Goal: Task Accomplishment & Management: Complete application form

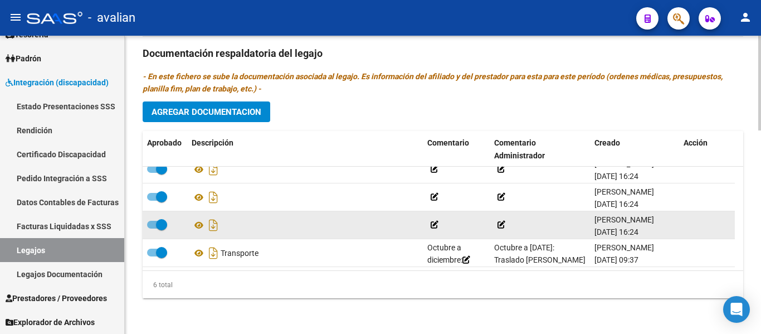
scroll to position [12, 0]
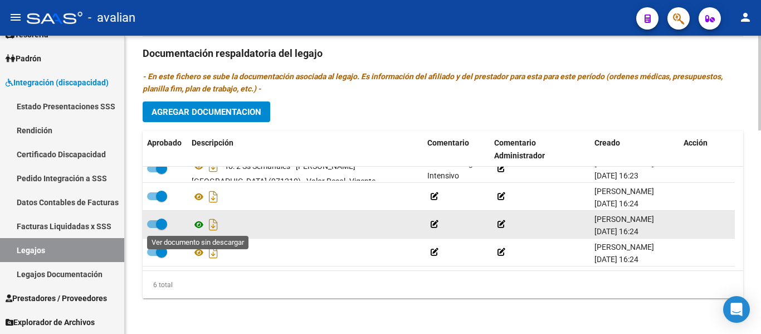
click at [195, 223] on icon at bounding box center [199, 224] width 14 height 13
click at [199, 224] on icon at bounding box center [199, 224] width 14 height 13
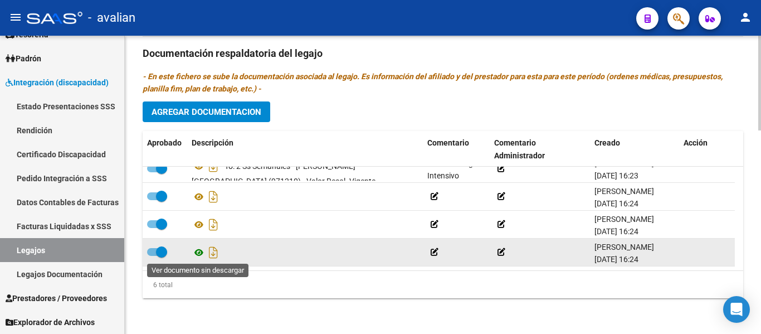
click at [197, 253] on icon at bounding box center [199, 252] width 14 height 13
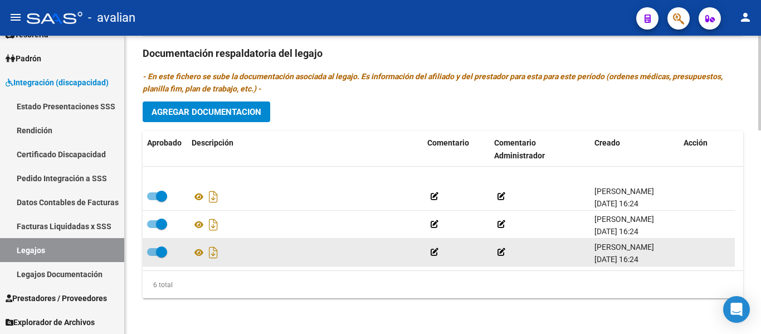
scroll to position [67, 0]
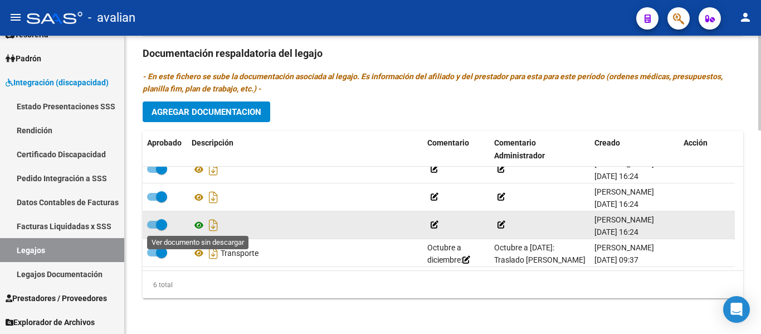
click at [197, 223] on icon at bounding box center [199, 224] width 14 height 13
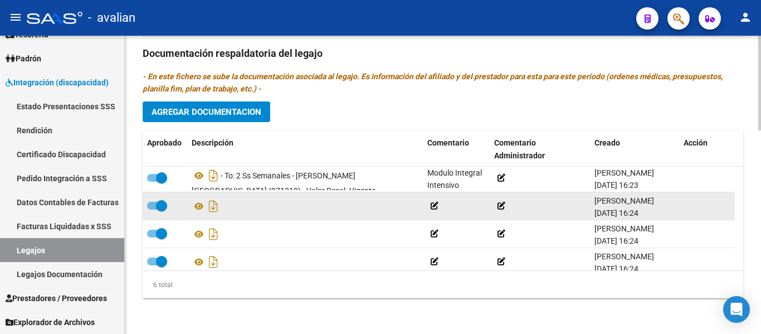
scroll to position [0, 0]
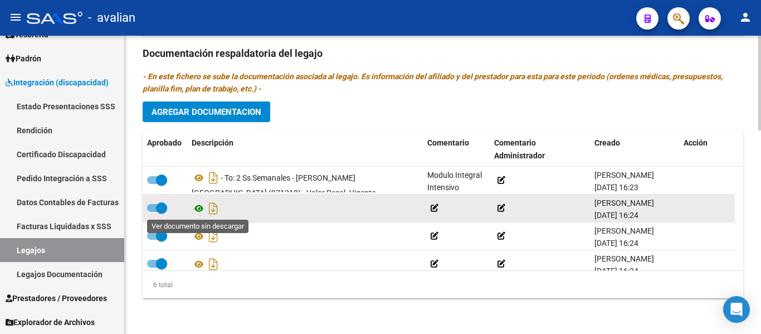
click at [198, 208] on icon at bounding box center [199, 208] width 14 height 13
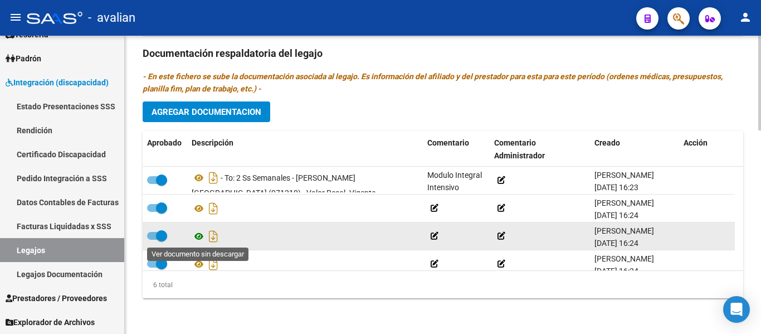
click at [197, 239] on icon at bounding box center [199, 235] width 14 height 13
click at [196, 236] on icon at bounding box center [199, 235] width 14 height 13
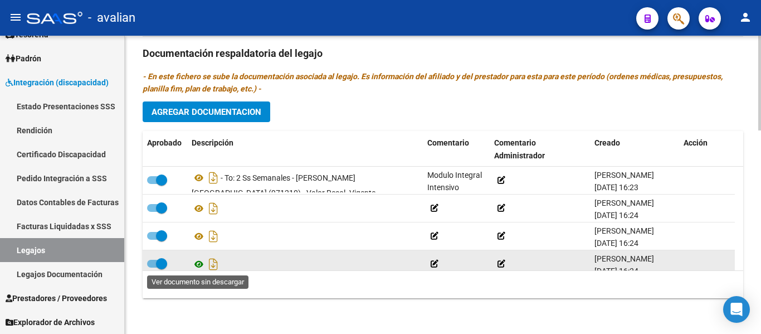
click at [197, 264] on icon at bounding box center [199, 263] width 14 height 13
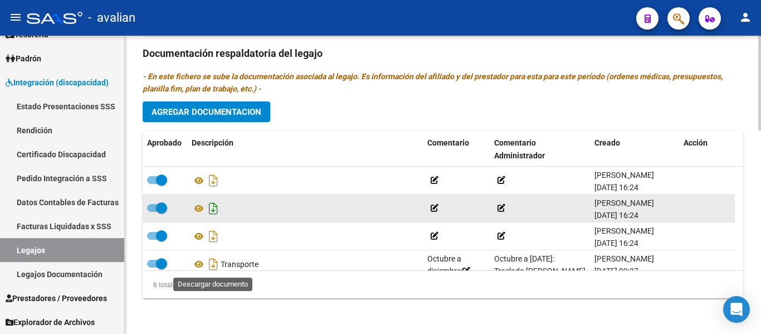
scroll to position [67, 0]
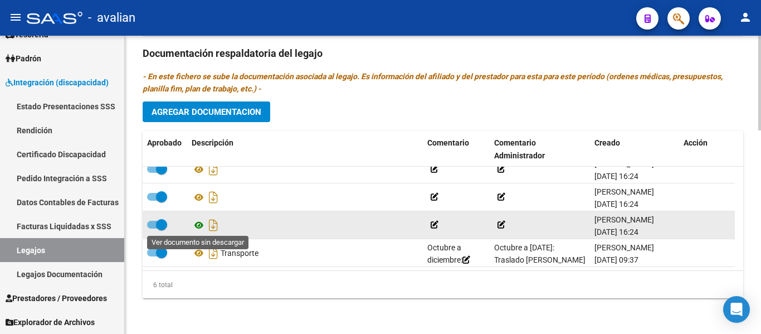
click at [197, 226] on icon at bounding box center [199, 224] width 14 height 13
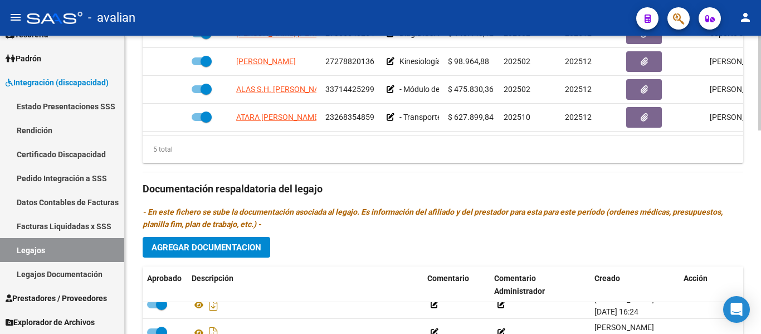
scroll to position [528, 0]
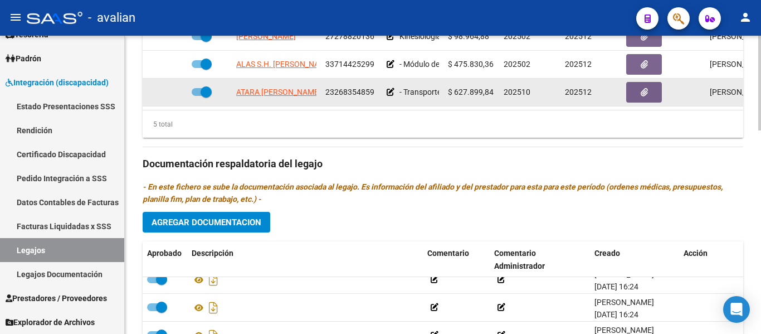
click at [194, 88] on span at bounding box center [202, 92] width 20 height 8
click at [197, 96] on input "checkbox" at bounding box center [197, 96] width 1 height 1
checkbox input "false"
click at [386, 88] on icon at bounding box center [390, 92] width 8 height 8
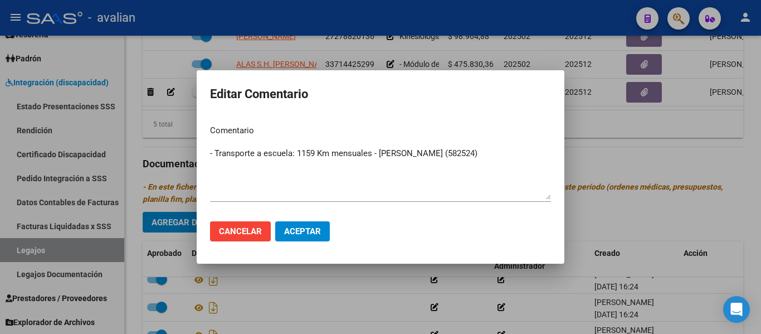
drag, startPoint x: 241, startPoint y: 231, endPoint x: 287, endPoint y: 162, distance: 82.6
click at [286, 163] on form "Editar Comentario Comentario - Transporte a escuela: 1159 Km mensuales - Atara,…" at bounding box center [380, 167] width 341 height 166
click at [293, 153] on textarea "- Transporte a escuela: 1159 Km mensuales - Atara, Juan Manuel (582524)" at bounding box center [380, 173] width 341 height 52
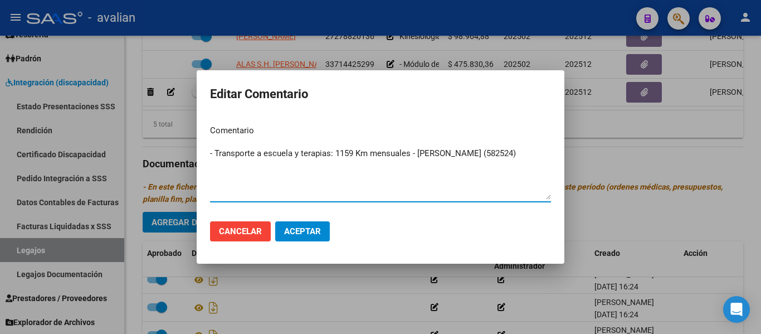
type textarea "- Transporte a escuela y terapias: 1159 Km mensuales - [PERSON_NAME] (582524)"
click at [286, 237] on button "Aceptar" at bounding box center [302, 231] width 55 height 20
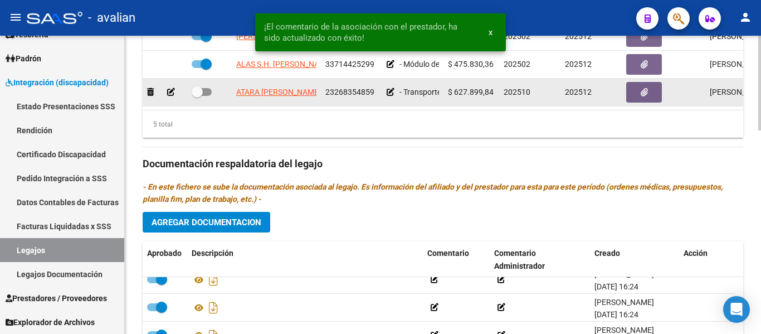
click at [173, 88] on icon at bounding box center [171, 92] width 8 height 8
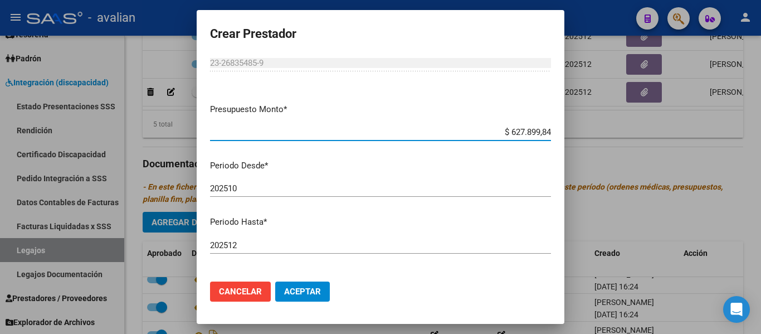
scroll to position [56, 0]
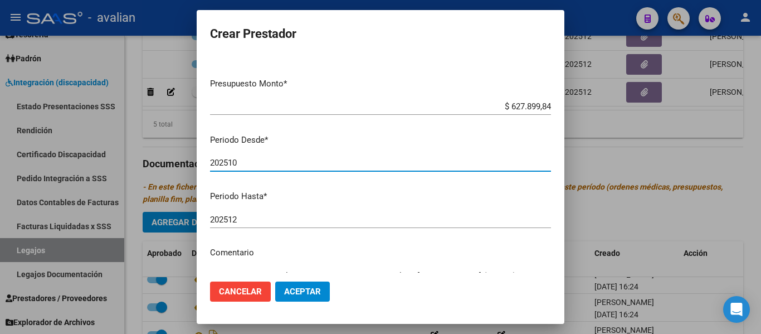
drag, startPoint x: 249, startPoint y: 161, endPoint x: 231, endPoint y: 163, distance: 18.5
click at [231, 163] on input "202510" at bounding box center [380, 163] width 341 height 10
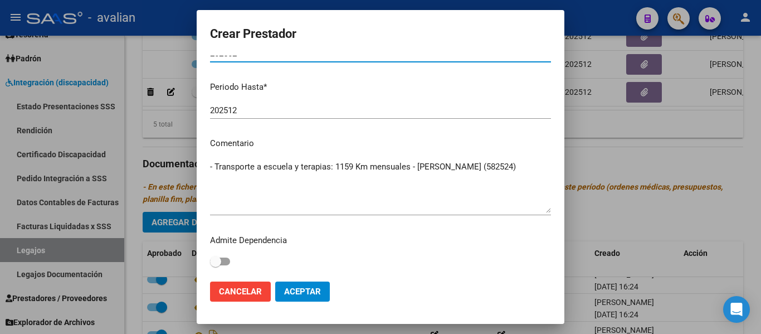
type input "202502"
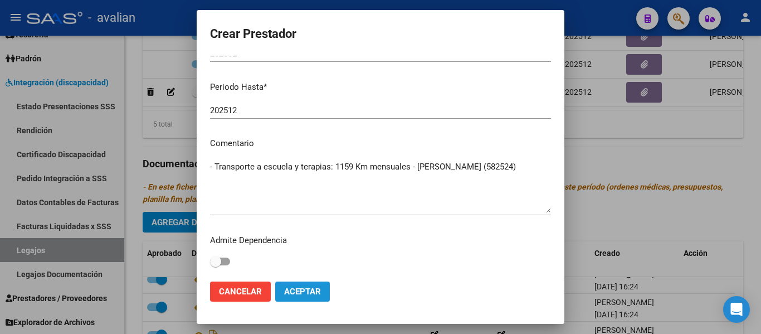
click at [298, 296] on span "Aceptar" at bounding box center [302, 291] width 37 height 10
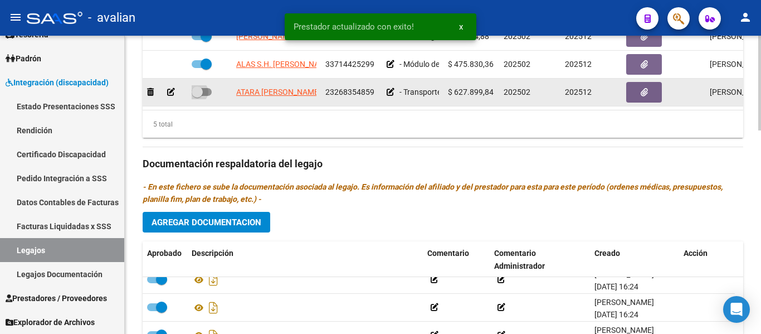
click at [208, 88] on span at bounding box center [202, 92] width 20 height 8
click at [197, 96] on input "checkbox" at bounding box center [197, 96] width 1 height 1
checkbox input "true"
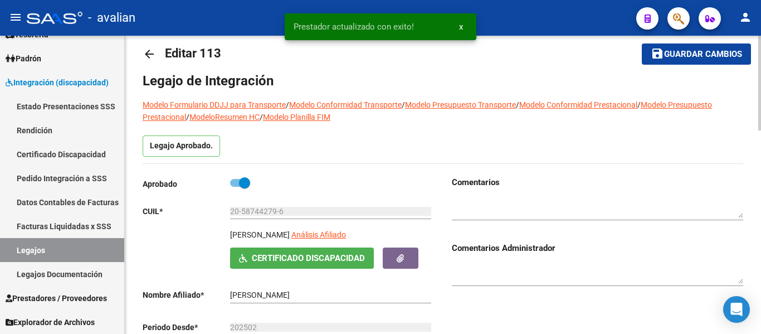
scroll to position [0, 0]
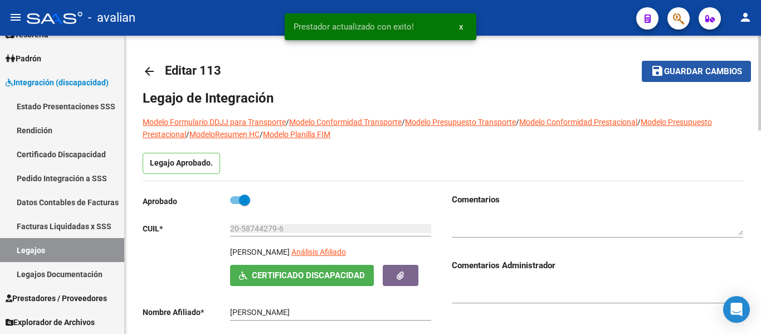
click at [673, 71] on span "Guardar cambios" at bounding box center [703, 72] width 78 height 10
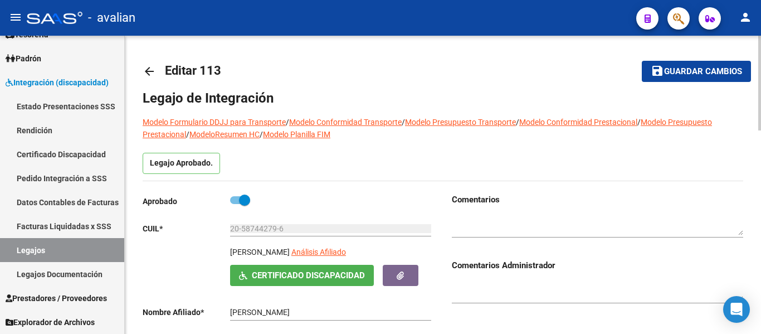
click at [156, 74] on link "arrow_back" at bounding box center [154, 71] width 22 height 26
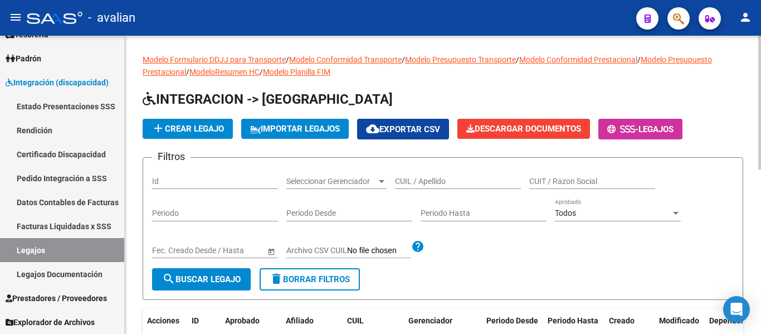
click at [417, 178] on input "CUIL / Apellido" at bounding box center [458, 181] width 126 height 9
paste input "20579811928"
type input "20579811928"
click at [186, 282] on span "search Buscar Legajo" at bounding box center [201, 279] width 79 height 10
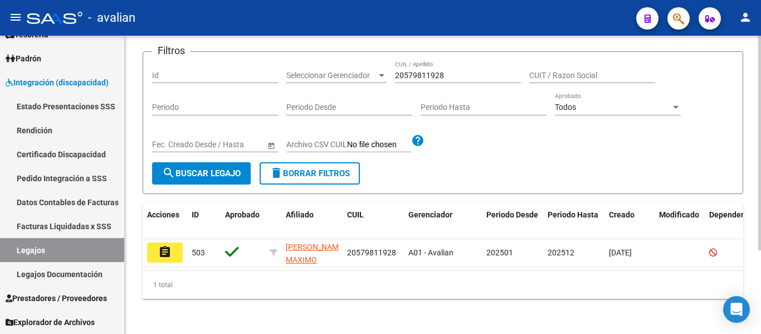
scroll to position [111, 0]
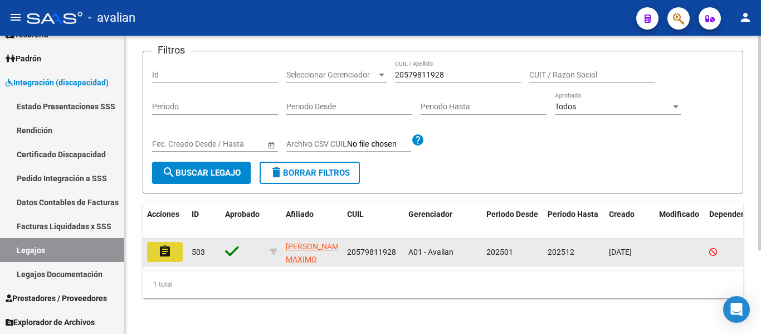
click at [172, 253] on button "assignment" at bounding box center [165, 252] width 36 height 20
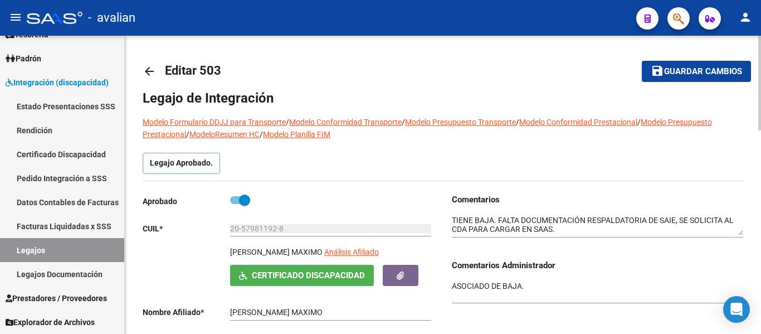
click at [149, 67] on mat-icon "arrow_back" at bounding box center [149, 71] width 13 height 13
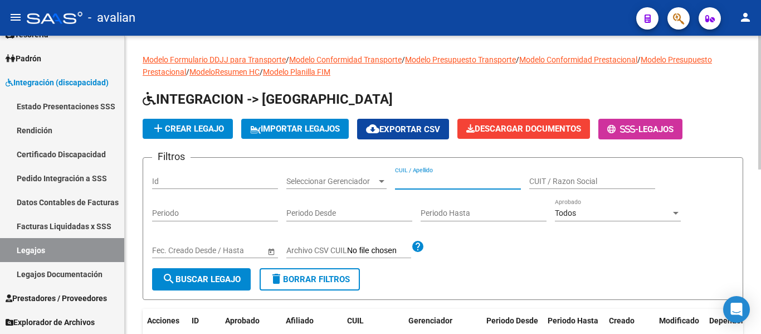
click at [431, 183] on input "CUIL / Apellido" at bounding box center [458, 181] width 126 height 9
paste input "27528724456"
type input "27528724456"
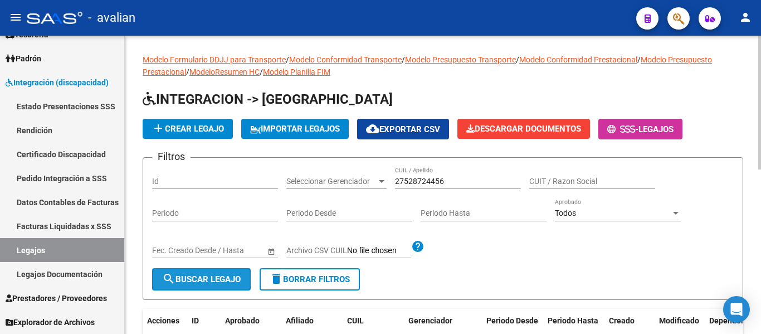
click at [222, 278] on span "search Buscar Legajo" at bounding box center [201, 279] width 79 height 10
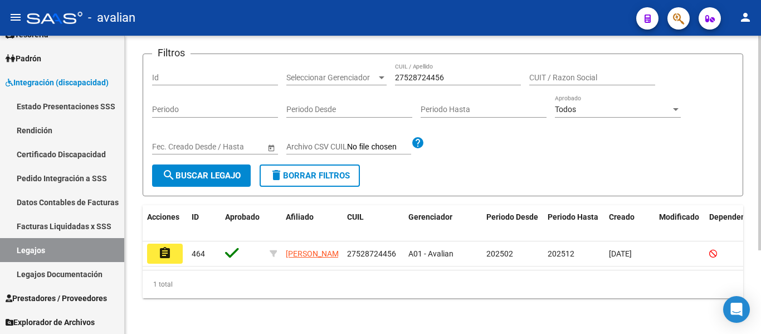
scroll to position [111, 0]
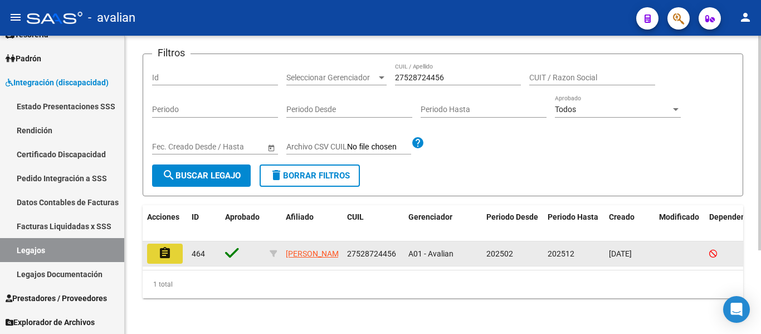
click at [178, 248] on button "assignment" at bounding box center [165, 253] width 36 height 20
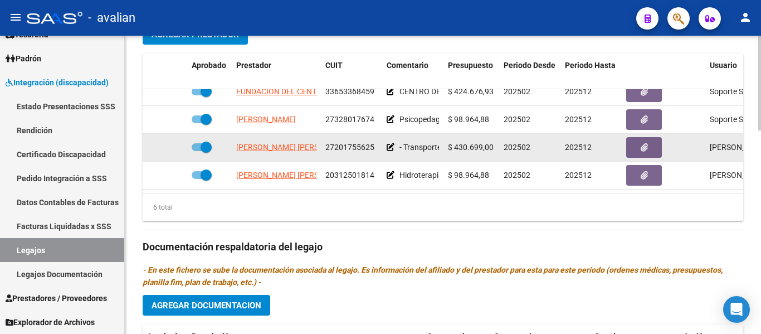
scroll to position [76, 0]
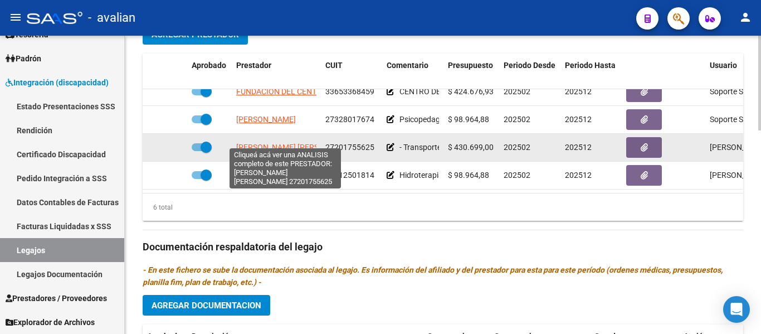
click at [253, 143] on span "CABRERA SANDRA VIVIANA" at bounding box center [296, 147] width 121 height 9
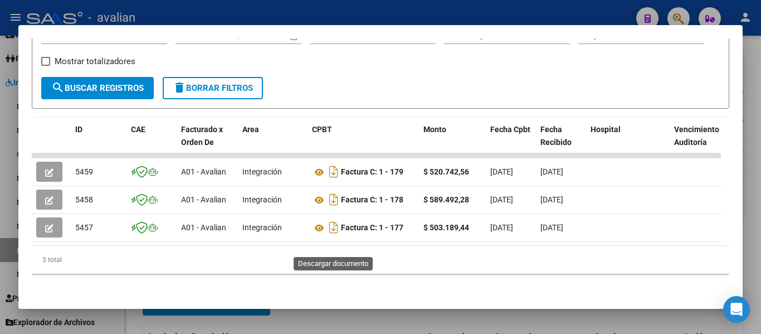
scroll to position [199, 0]
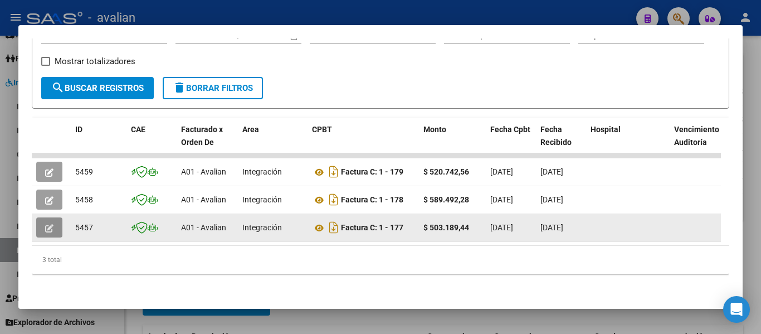
click at [56, 221] on button "button" at bounding box center [49, 227] width 26 height 20
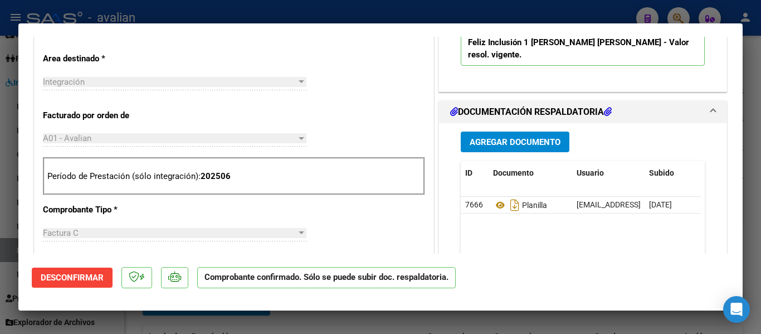
scroll to position [223, 0]
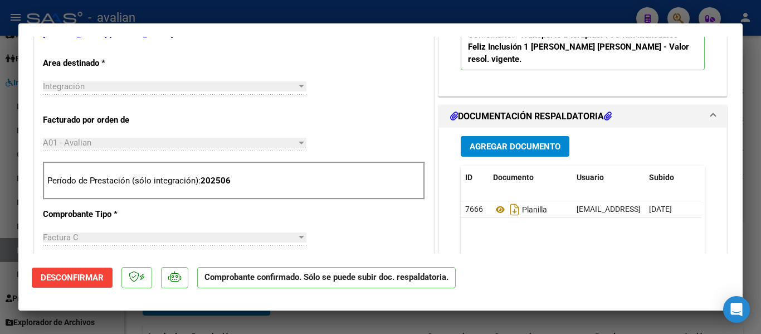
type input "$ 0,00"
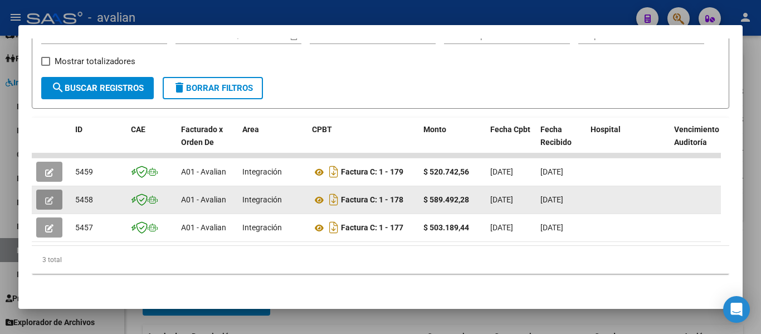
click at [53, 196] on icon "button" at bounding box center [49, 200] width 8 height 8
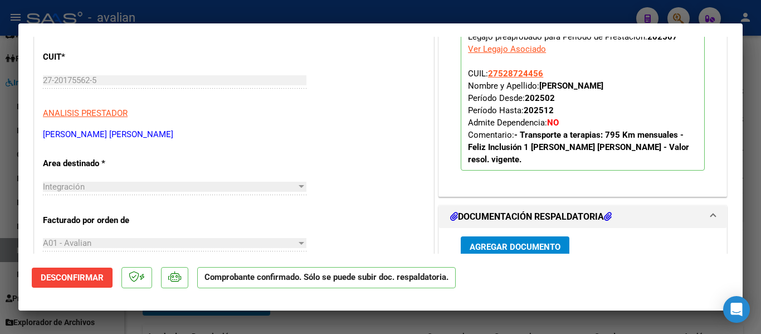
scroll to position [111, 0]
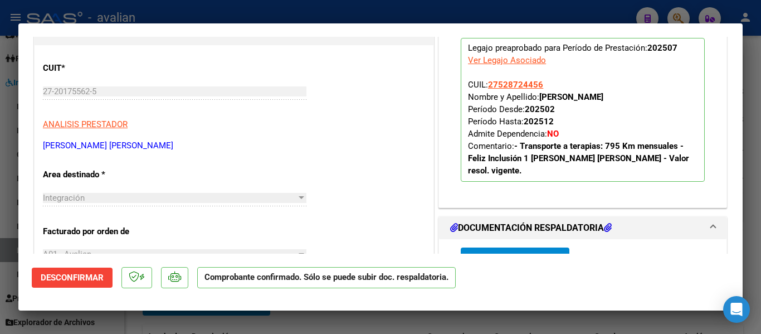
type input "$ 0,00"
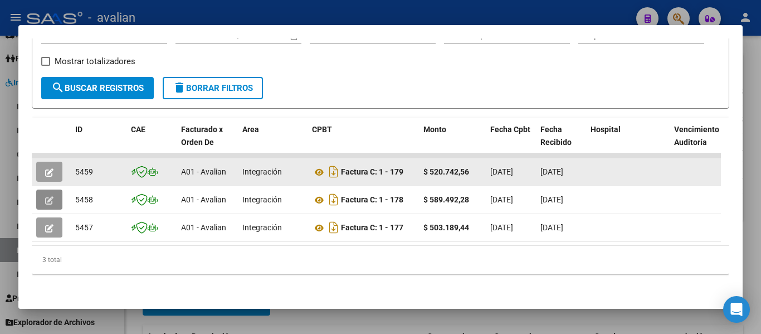
click at [46, 168] on icon "button" at bounding box center [49, 172] width 8 height 8
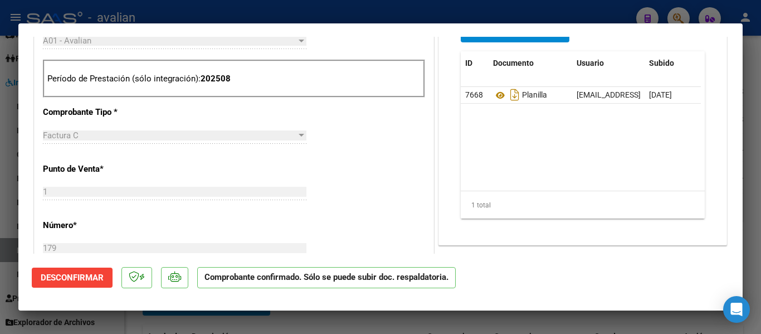
scroll to position [501, 0]
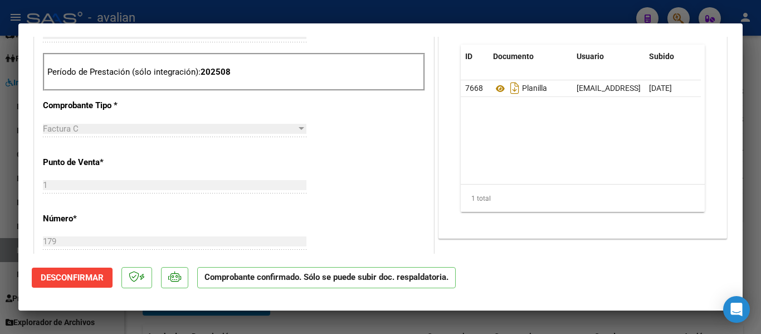
type input "$ 0,00"
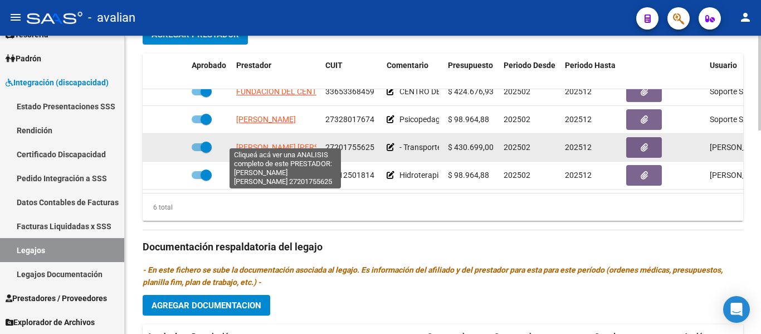
click at [269, 143] on span "CABRERA SANDRA VIVIANA" at bounding box center [296, 147] width 121 height 9
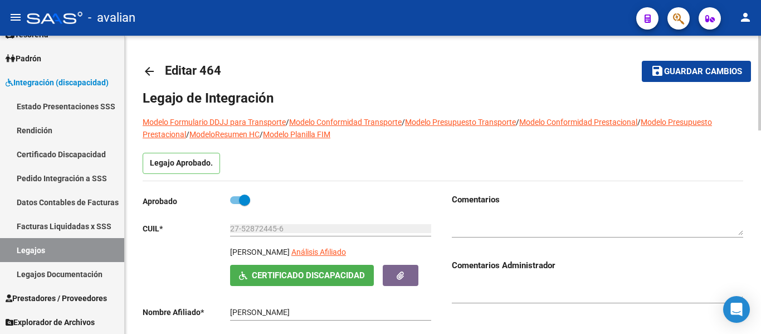
click at [150, 70] on mat-icon "arrow_back" at bounding box center [149, 71] width 13 height 13
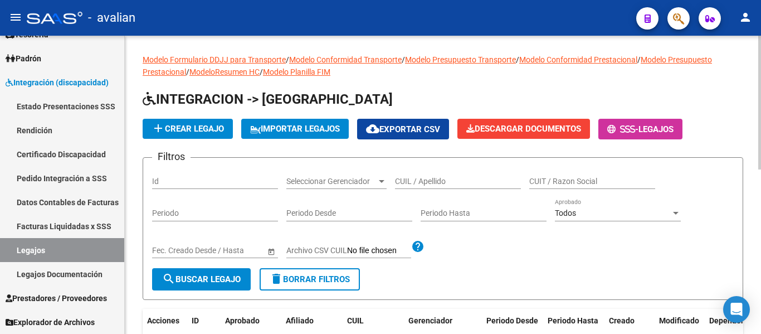
click at [428, 178] on input "CUIL / Apellido" at bounding box center [458, 181] width 126 height 9
paste input "20511016127"
type input "20511016127"
click at [222, 275] on span "search Buscar Legajo" at bounding box center [201, 279] width 79 height 10
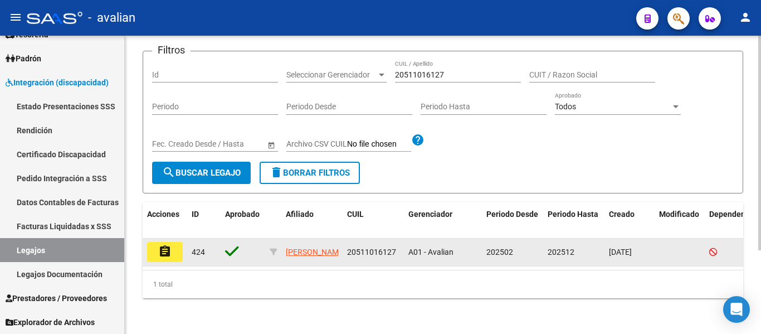
scroll to position [116, 0]
click at [165, 244] on mat-icon "assignment" at bounding box center [164, 250] width 13 height 13
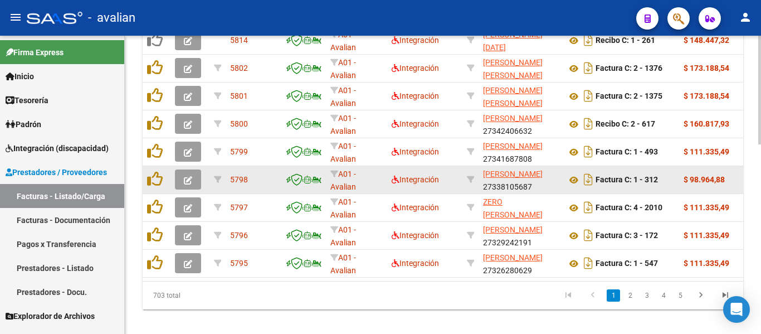
scroll to position [521, 0]
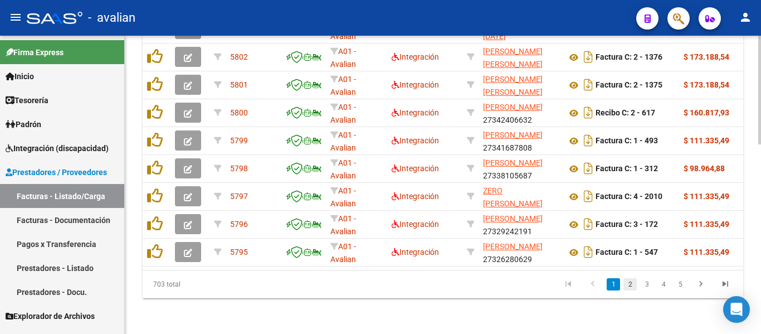
click at [632, 284] on link "2" at bounding box center [629, 284] width 13 height 12
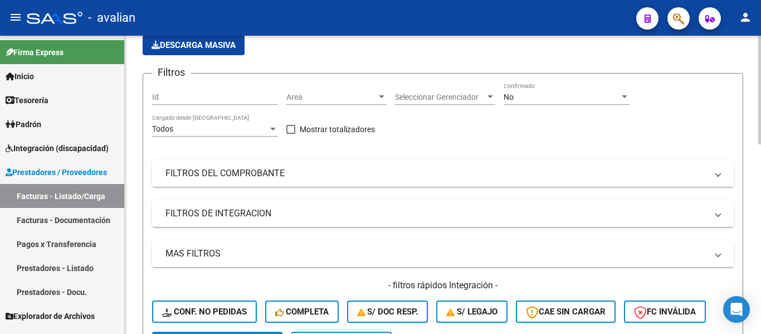
scroll to position [187, 0]
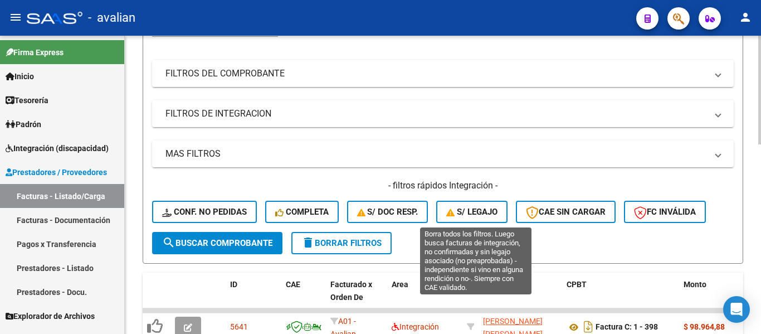
click at [491, 204] on button "S/ legajo" at bounding box center [471, 211] width 71 height 22
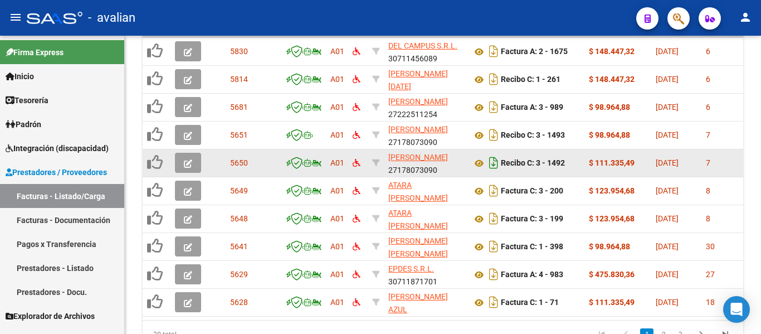
scroll to position [521, 0]
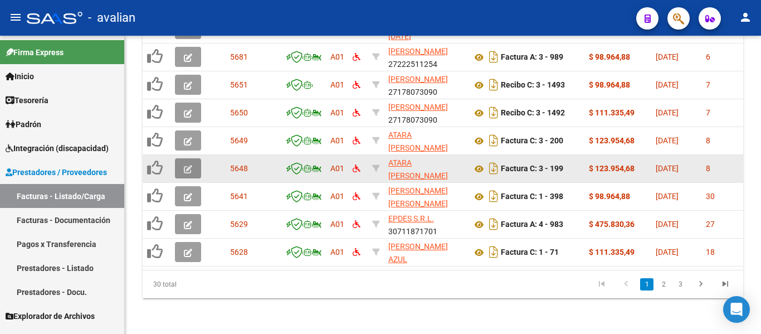
click at [190, 165] on icon "button" at bounding box center [188, 169] width 8 height 8
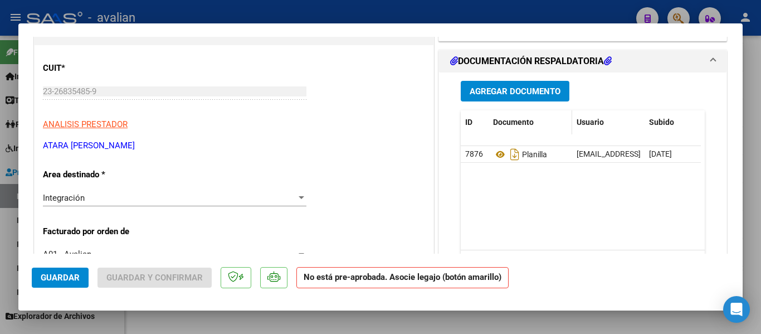
scroll to position [0, 0]
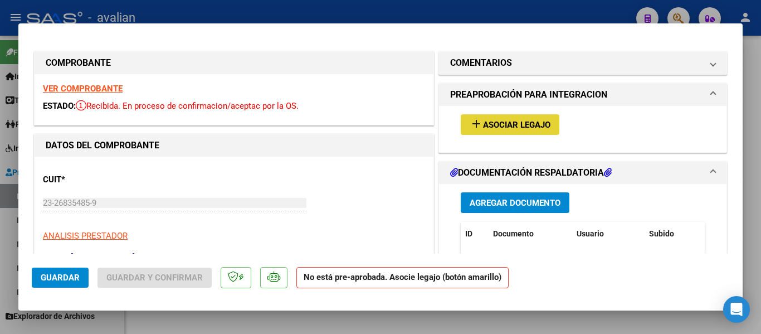
click at [483, 126] on span "Asociar Legajo" at bounding box center [516, 125] width 67 height 10
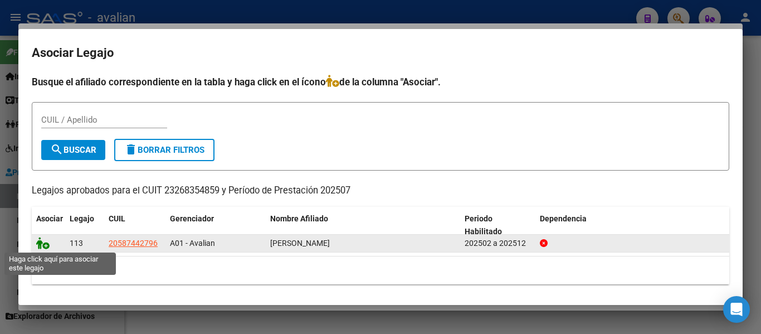
click at [42, 244] on icon at bounding box center [42, 243] width 13 height 12
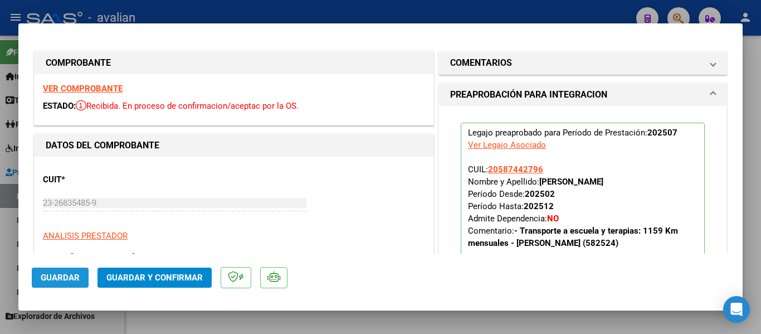
click at [46, 272] on button "Guardar" at bounding box center [60, 277] width 57 height 20
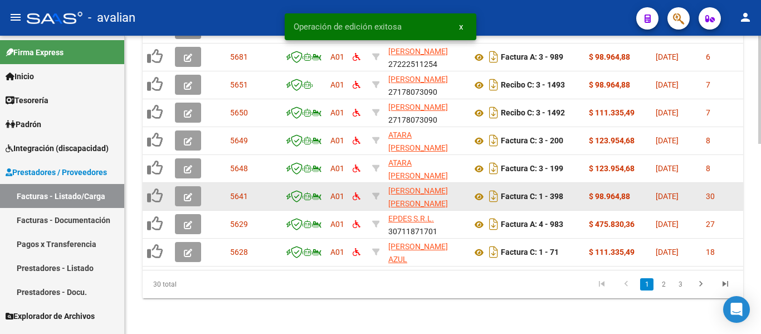
scroll to position [521, 0]
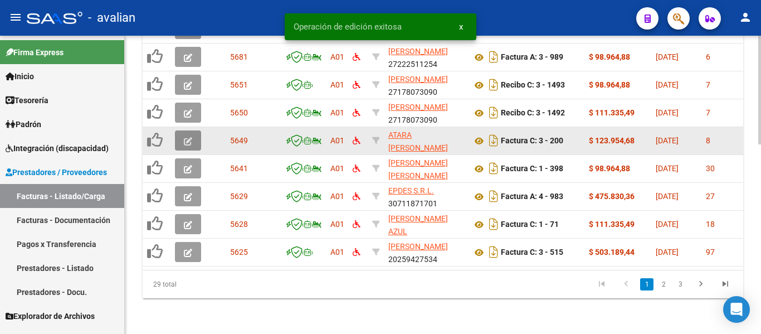
click at [194, 133] on button "button" at bounding box center [188, 140] width 26 height 20
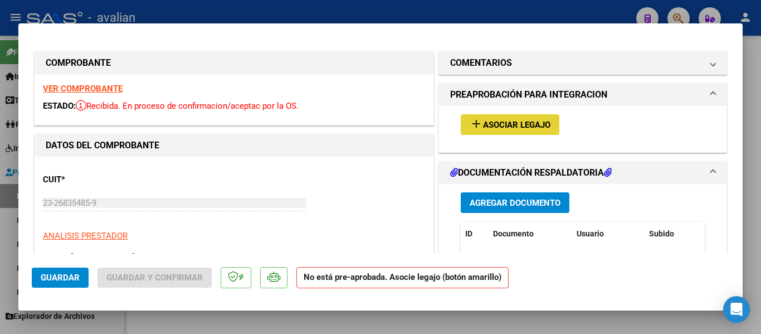
click at [475, 126] on mat-icon "add" at bounding box center [475, 123] width 13 height 13
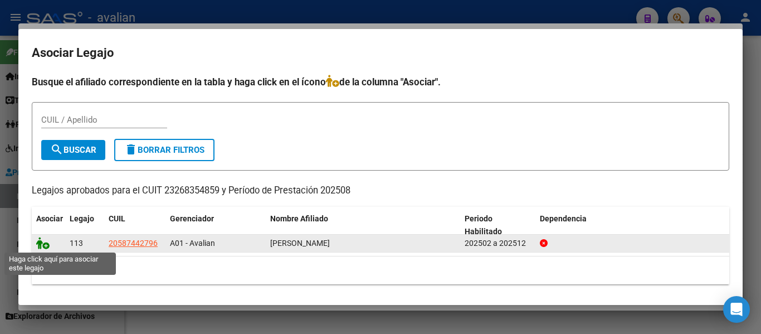
click at [47, 246] on icon at bounding box center [42, 243] width 13 height 12
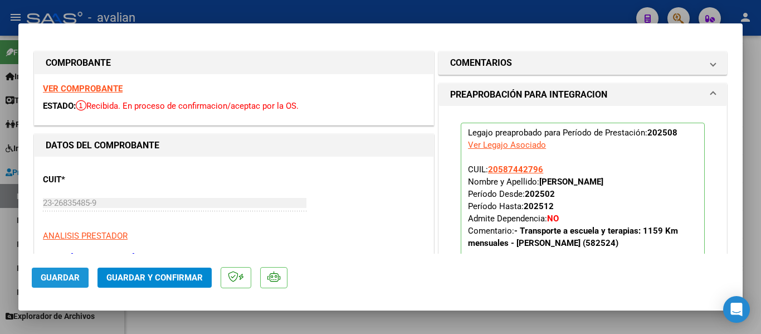
click at [50, 277] on span "Guardar" at bounding box center [60, 277] width 39 height 10
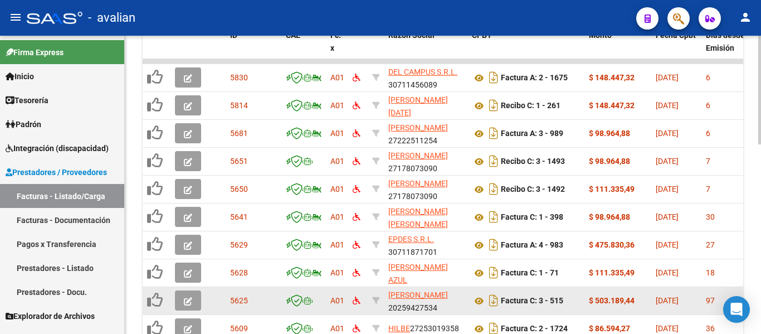
scroll to position [410, 0]
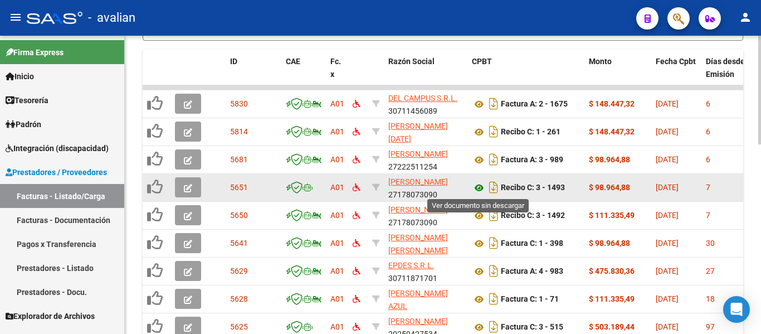
click at [479, 191] on icon at bounding box center [479, 187] width 14 height 13
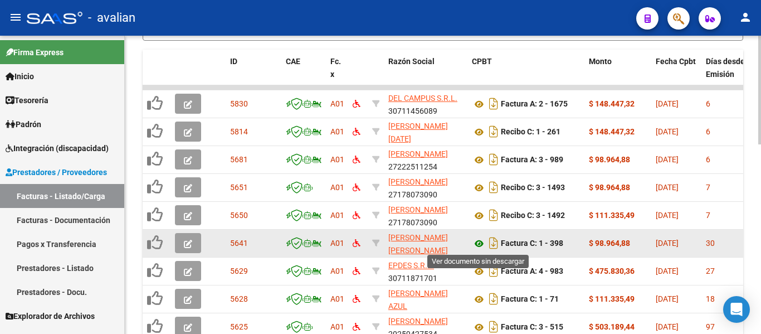
click at [478, 246] on icon at bounding box center [479, 243] width 14 height 13
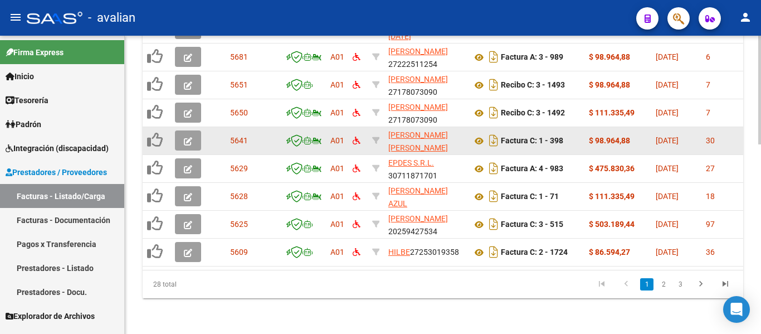
scroll to position [521, 0]
click at [192, 136] on span "button" at bounding box center [188, 140] width 8 height 10
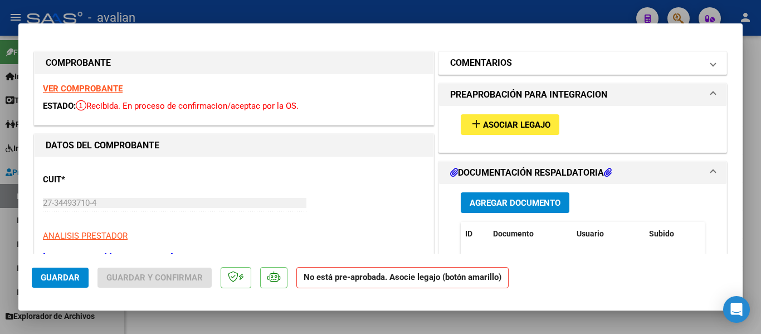
click at [494, 63] on h1 "COMENTARIOS" at bounding box center [481, 62] width 62 height 13
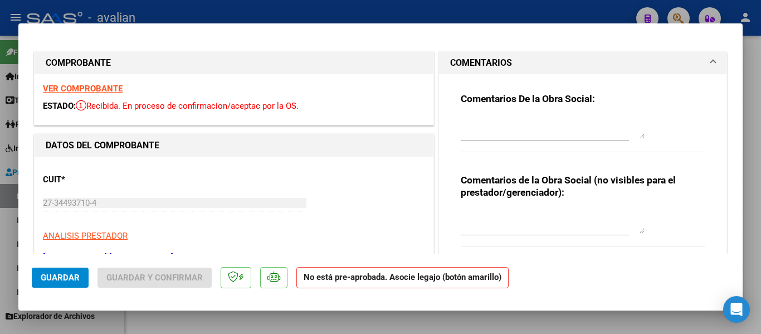
click at [522, 136] on textarea at bounding box center [552, 127] width 184 height 22
type textarea "Asoc dado de baja 01/08"
click at [72, 287] on button "Guardar" at bounding box center [60, 277] width 57 height 20
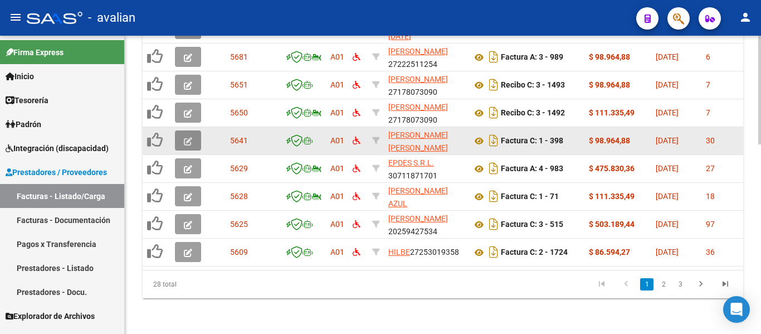
click at [180, 138] on button "button" at bounding box center [188, 140] width 26 height 20
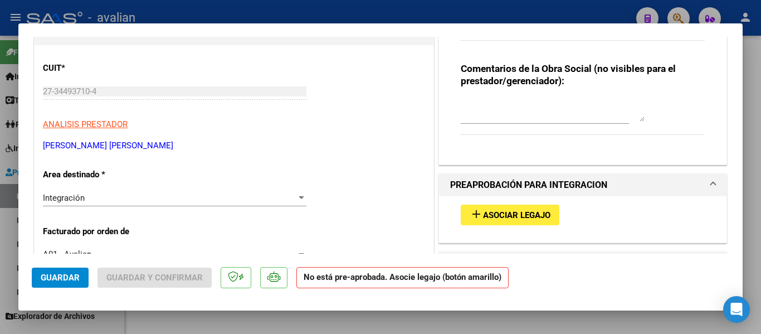
scroll to position [167, 0]
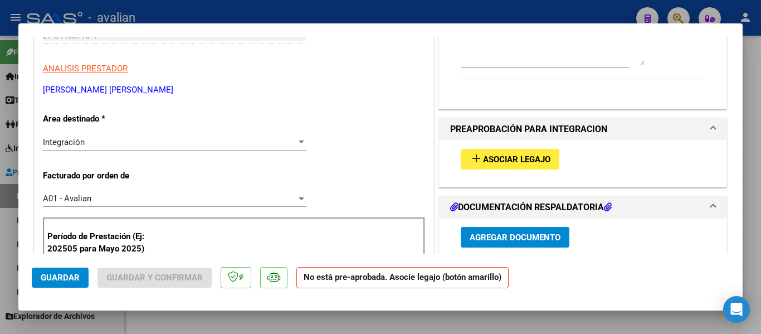
click at [301, 143] on div at bounding box center [301, 142] width 10 height 9
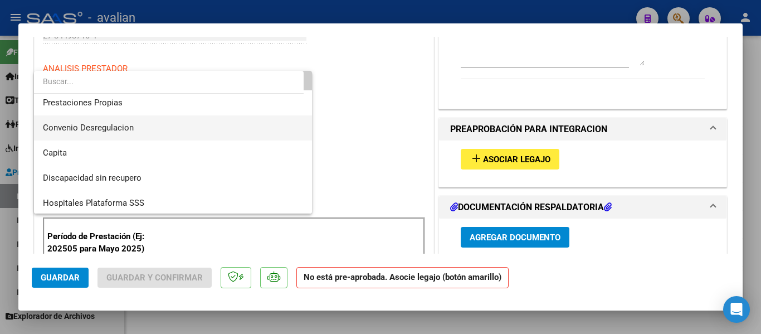
scroll to position [108, 0]
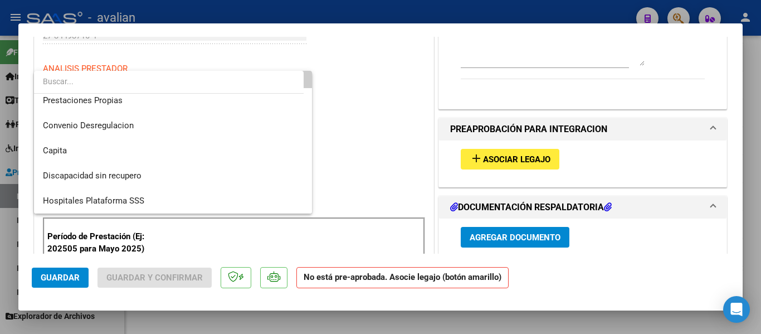
click at [366, 101] on div at bounding box center [380, 167] width 761 height 334
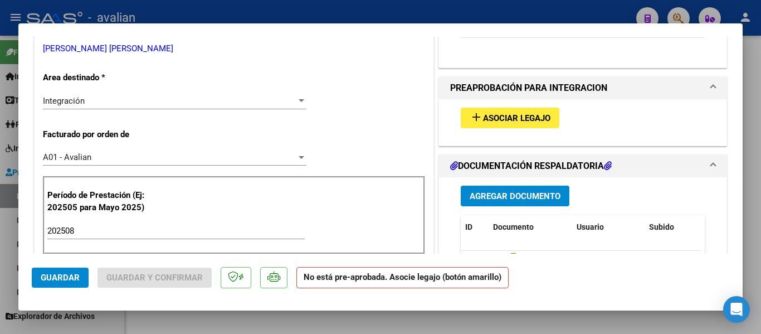
scroll to position [278, 0]
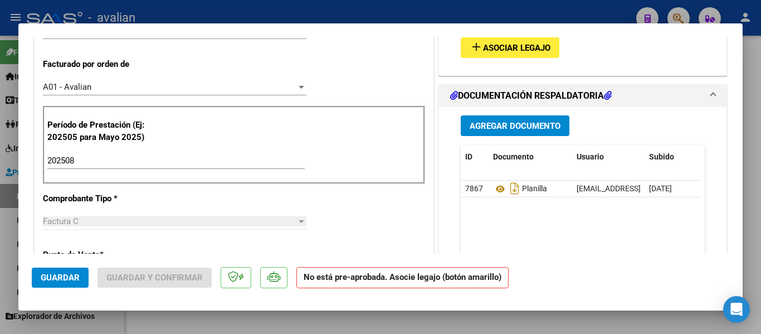
click at [755, 77] on div at bounding box center [380, 167] width 761 height 334
type input "$ 0,00"
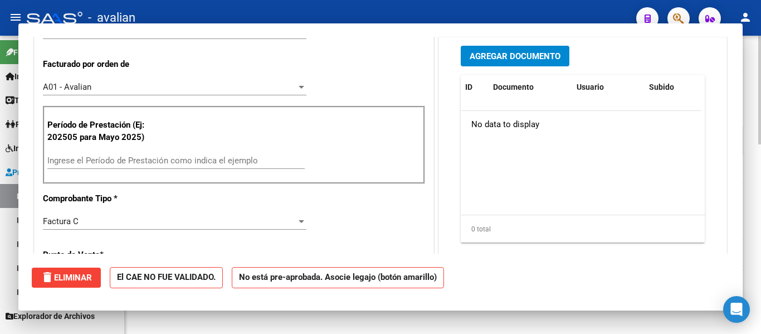
scroll to position [521, 0]
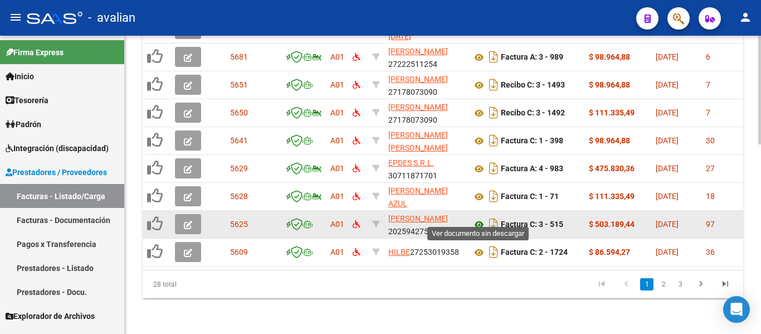
click at [476, 218] on icon at bounding box center [479, 224] width 14 height 13
click at [188, 221] on icon "button" at bounding box center [188, 225] width 8 height 8
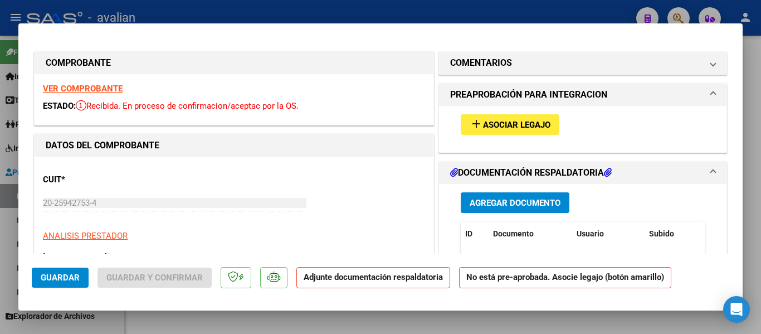
click at [510, 121] on span "Asociar Legajo" at bounding box center [516, 125] width 67 height 10
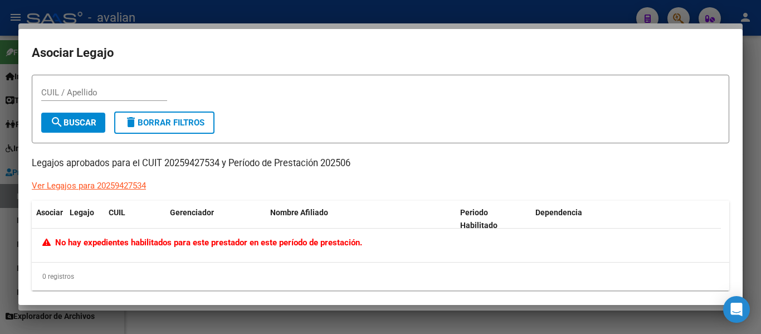
click at [749, 120] on div at bounding box center [380, 167] width 761 height 334
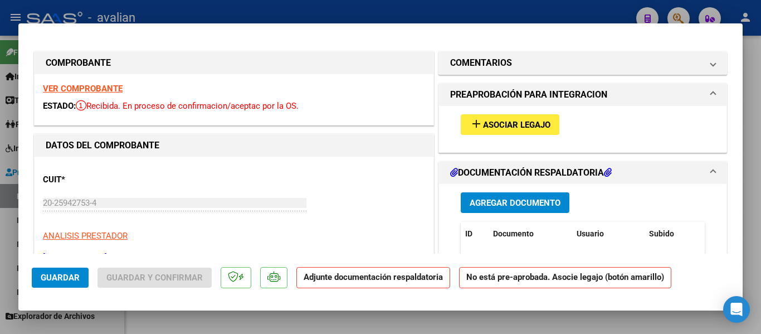
type input "$ 0,00"
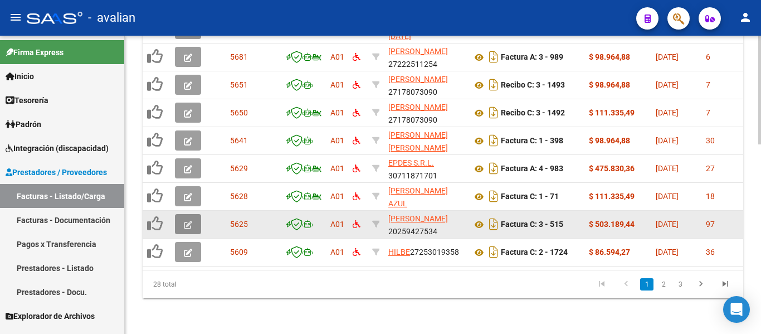
click at [188, 221] on icon "button" at bounding box center [188, 225] width 8 height 8
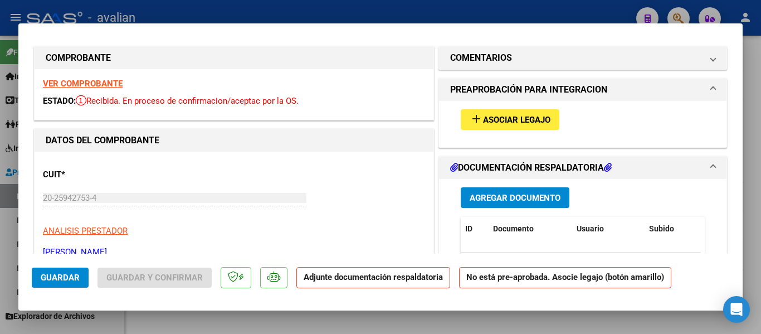
scroll to position [0, 0]
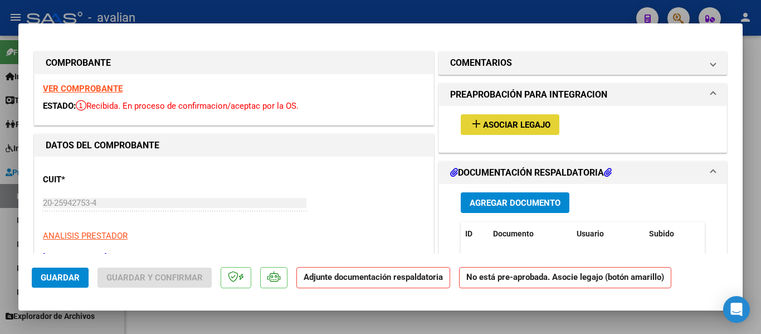
click at [483, 129] on span "Asociar Legajo" at bounding box center [516, 125] width 67 height 10
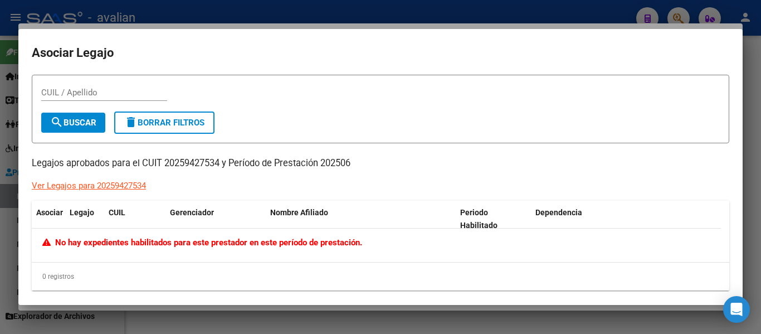
click at [747, 70] on div at bounding box center [380, 167] width 761 height 334
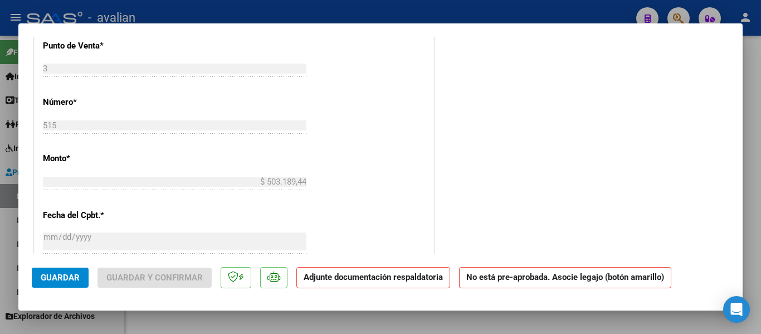
scroll to position [501, 0]
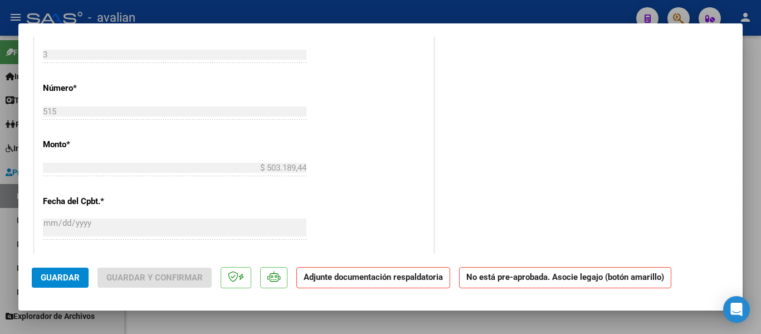
type input "$ 0,00"
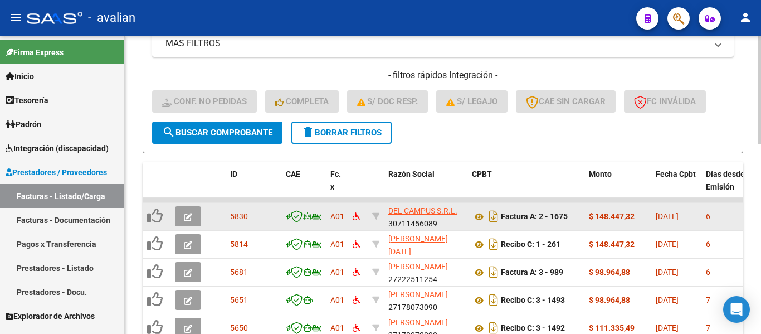
scroll to position [298, 0]
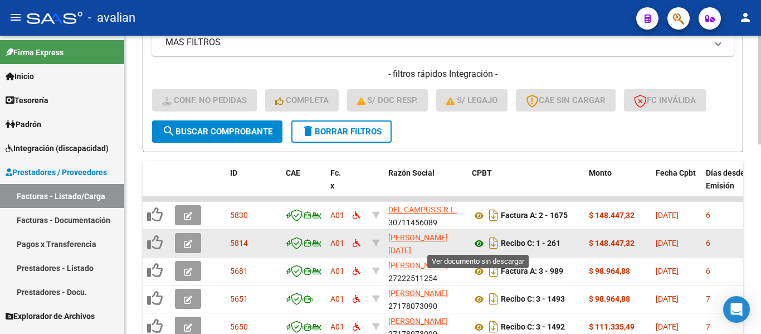
click at [477, 241] on icon at bounding box center [479, 243] width 14 height 13
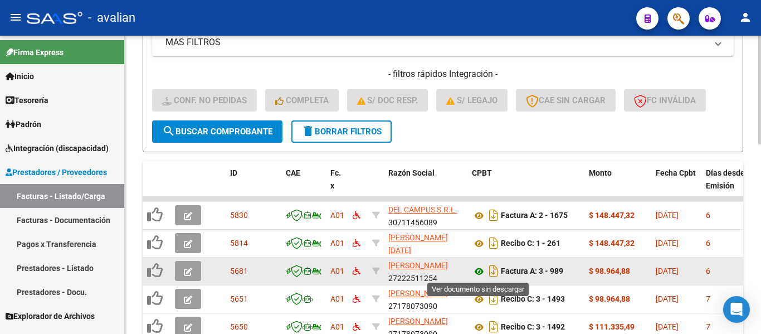
click at [481, 273] on icon at bounding box center [479, 270] width 14 height 13
click at [183, 272] on button "button" at bounding box center [188, 271] width 26 height 20
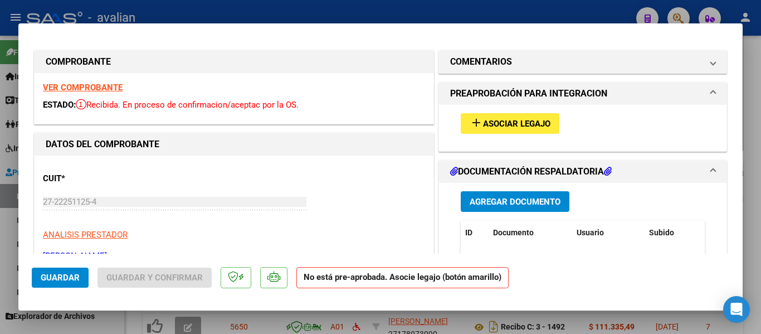
scroll to position [0, 0]
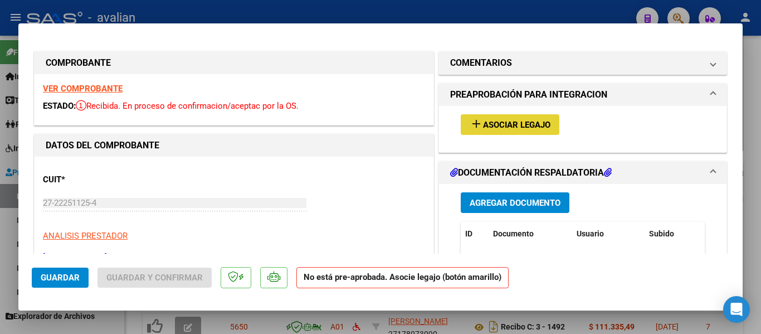
click at [507, 131] on button "add Asociar Legajo" at bounding box center [509, 124] width 99 height 21
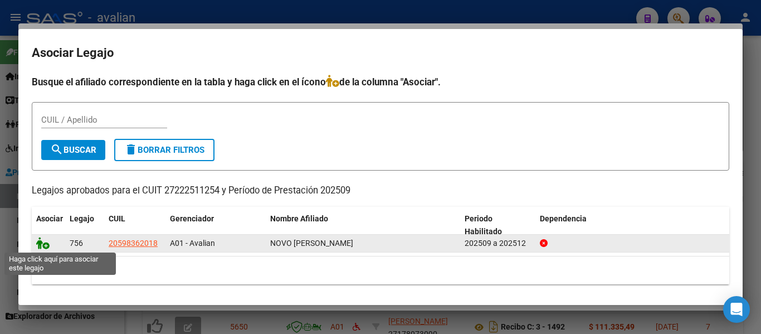
click at [43, 243] on icon at bounding box center [42, 243] width 13 height 12
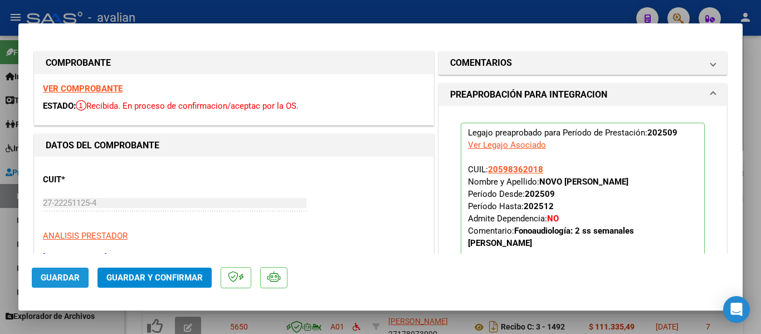
click at [63, 278] on span "Guardar" at bounding box center [60, 277] width 39 height 10
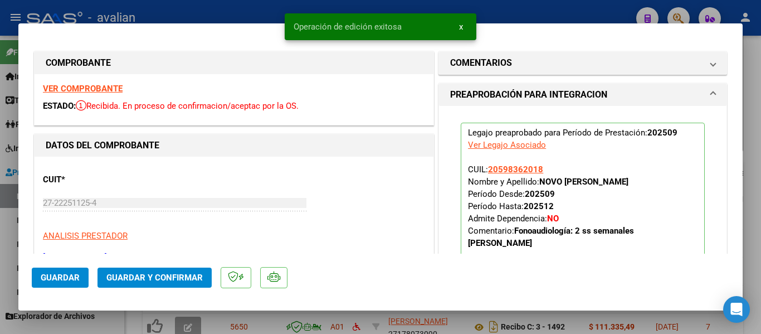
type input "$ 0,00"
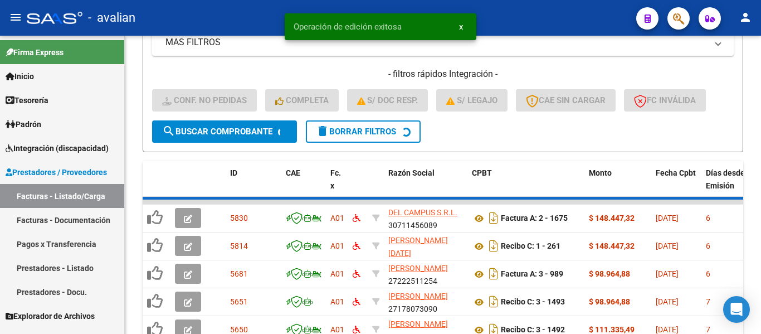
scroll to position [298, 0]
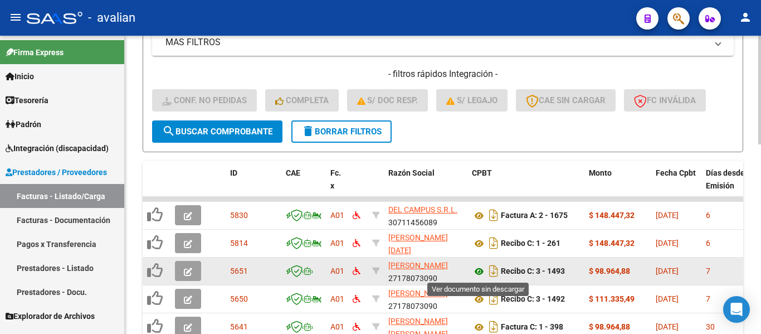
click at [479, 273] on icon at bounding box center [479, 270] width 14 height 13
click at [193, 271] on button "button" at bounding box center [188, 271] width 26 height 20
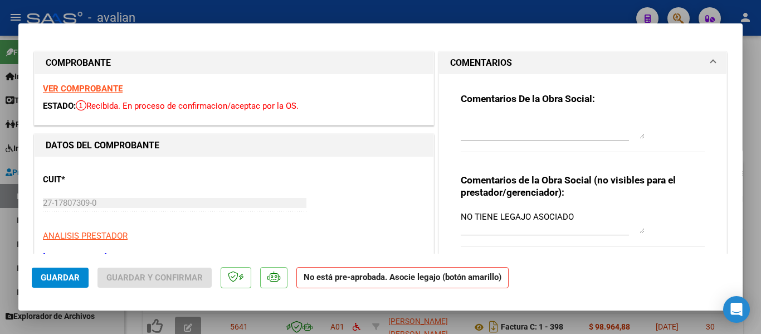
scroll to position [111, 0]
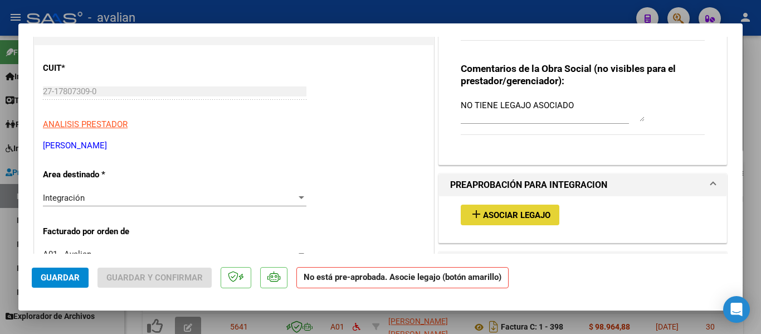
click at [532, 217] on span "Asociar Legajo" at bounding box center [516, 215] width 67 height 10
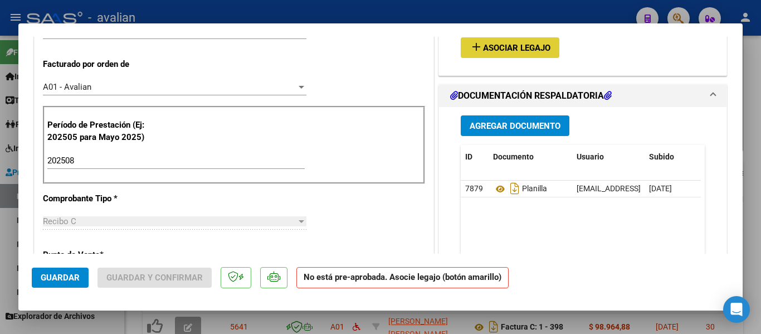
scroll to position [223, 0]
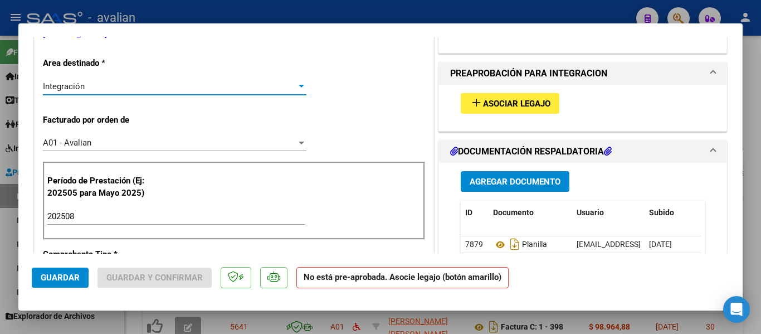
click at [239, 91] on div "Integración" at bounding box center [169, 86] width 253 height 10
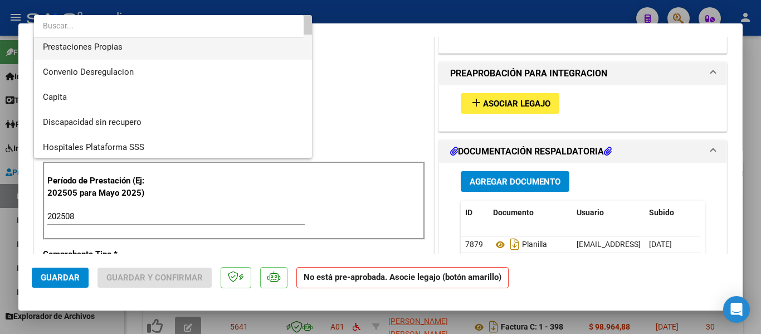
scroll to position [108, 0]
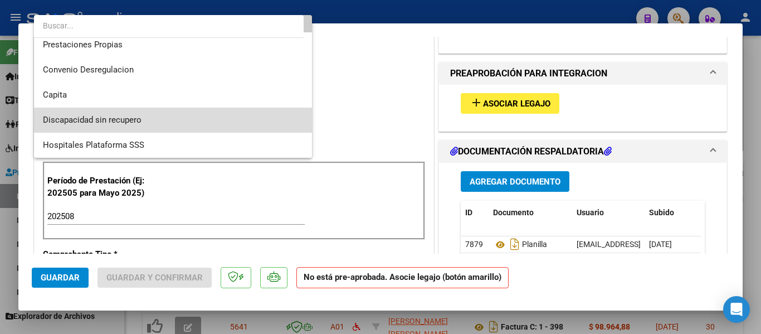
click at [188, 114] on span "Discapacidad sin recupero" at bounding box center [173, 119] width 260 height 25
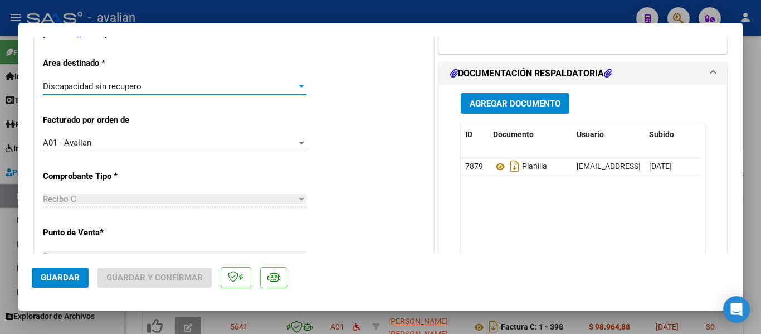
click at [75, 275] on span "Guardar" at bounding box center [60, 277] width 39 height 10
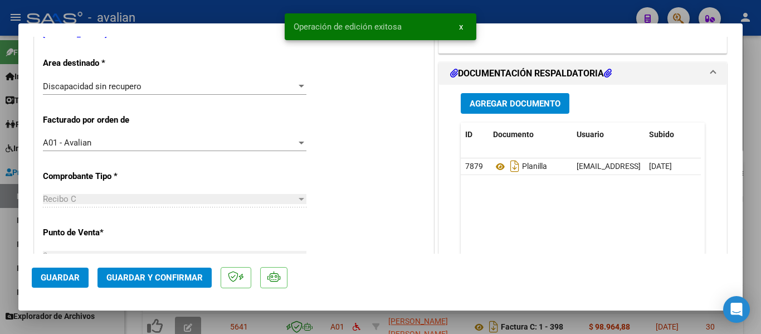
type input "$ 0,00"
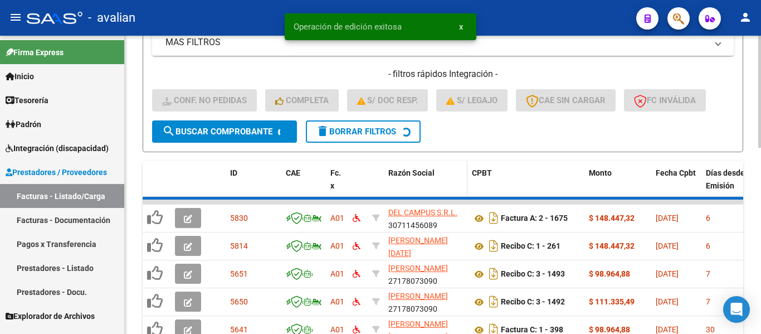
scroll to position [298, 0]
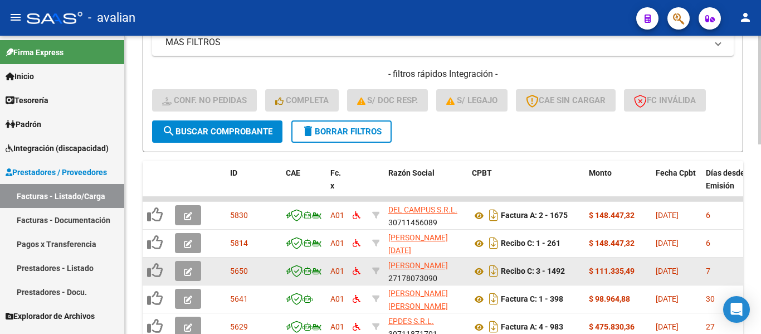
click at [185, 272] on icon "button" at bounding box center [188, 271] width 8 height 8
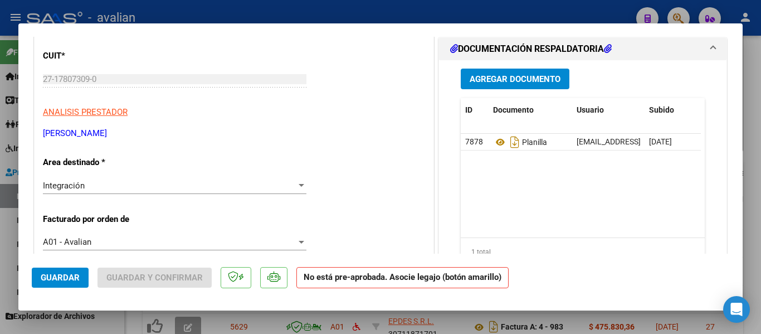
scroll to position [111, 0]
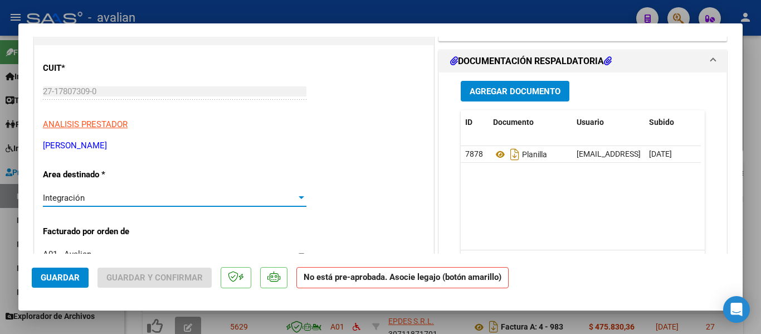
click at [162, 196] on div "Integración" at bounding box center [169, 198] width 253 height 10
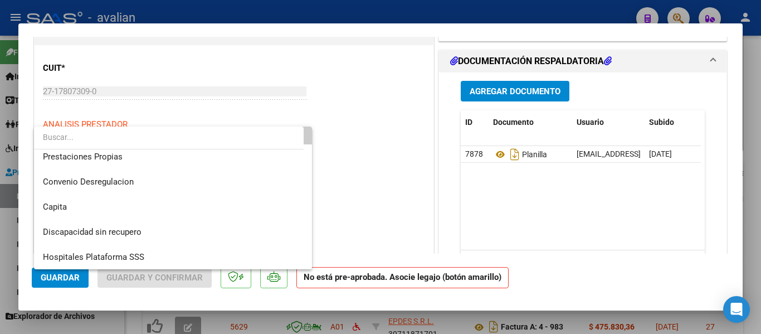
scroll to position [108, 0]
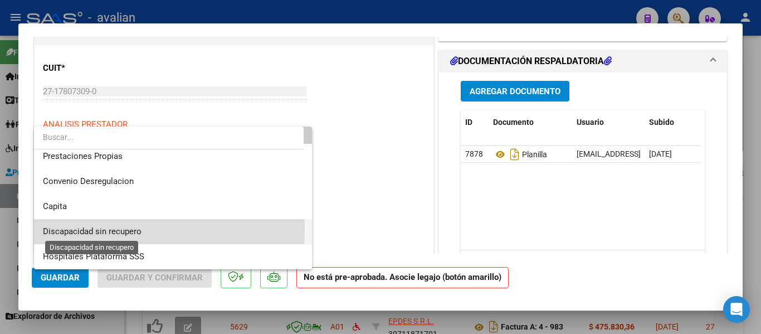
click at [117, 228] on span "Discapacidad sin recupero" at bounding box center [92, 231] width 99 height 10
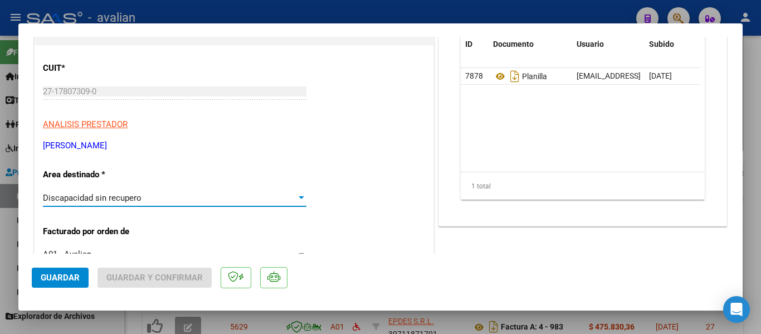
click at [65, 273] on span "Guardar" at bounding box center [60, 277] width 39 height 10
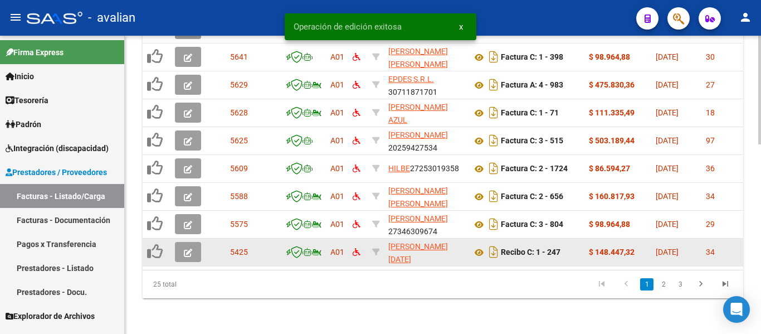
scroll to position [521, 0]
